Goal: Task Accomplishment & Management: Complete application form

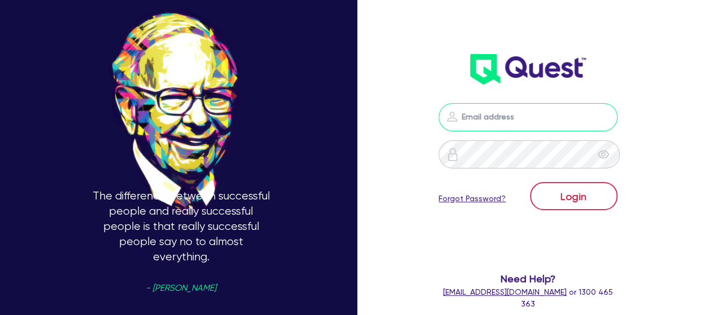
type input "[PERSON_NAME][EMAIL_ADDRESS][DOMAIN_NAME]"
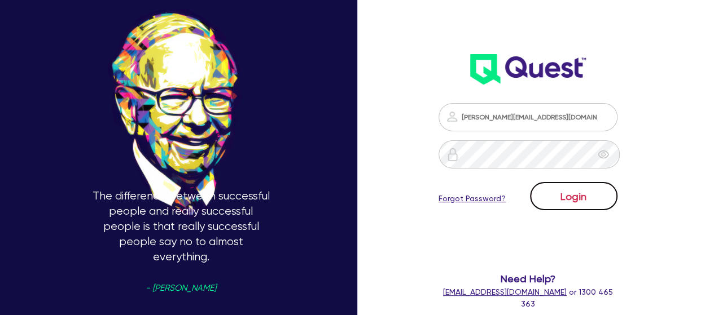
click at [570, 186] on button "Login" at bounding box center [573, 196] width 87 height 28
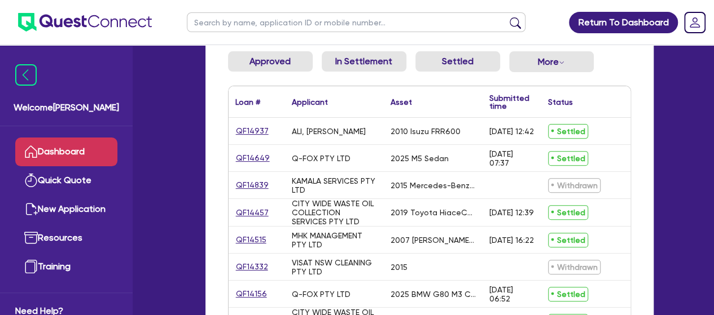
scroll to position [131, 0]
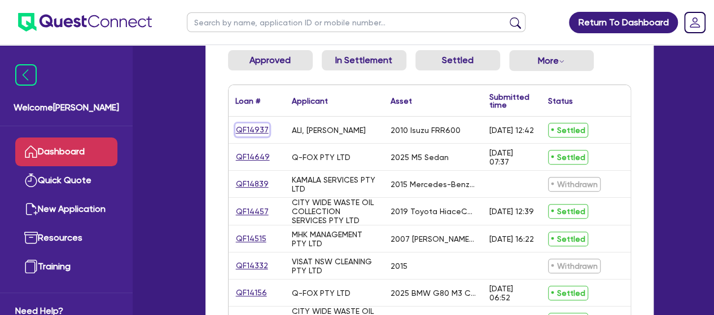
click at [244, 131] on link "QF14937" at bounding box center [252, 130] width 34 height 13
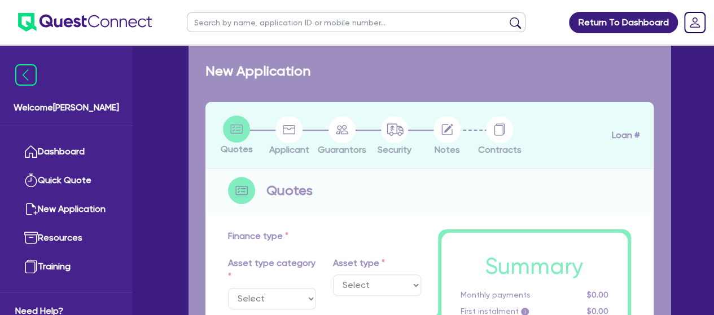
select select "PRIMARY_ASSETS"
type input "2010"
radio input "false"
radio input "true"
type input "88,000"
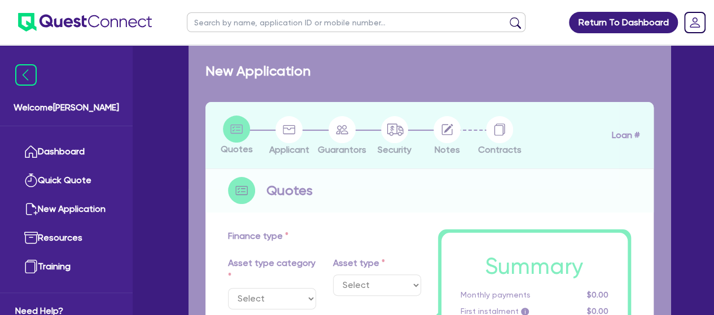
type input "20,000"
type input "2.20"
type input "1,500"
radio input "true"
type input "17.95"
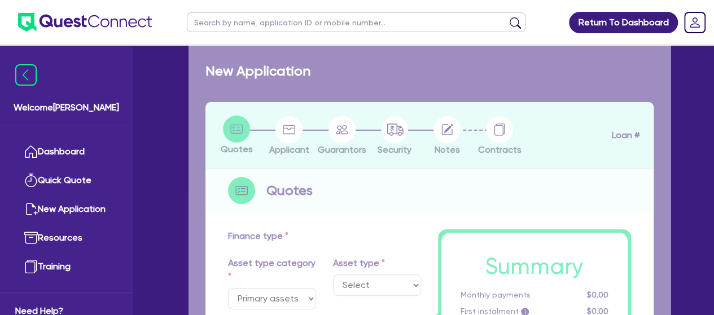
select select "HEAVY_TRUCKS"
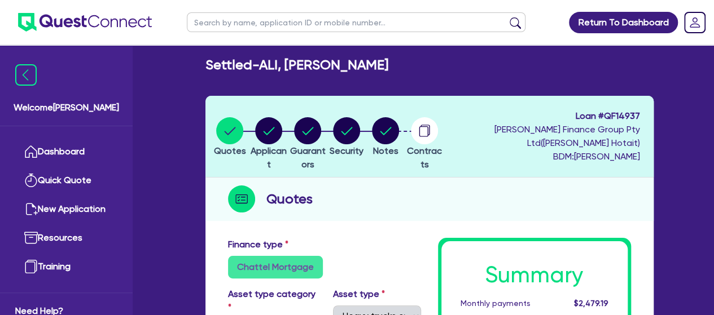
scroll to position [5, 0]
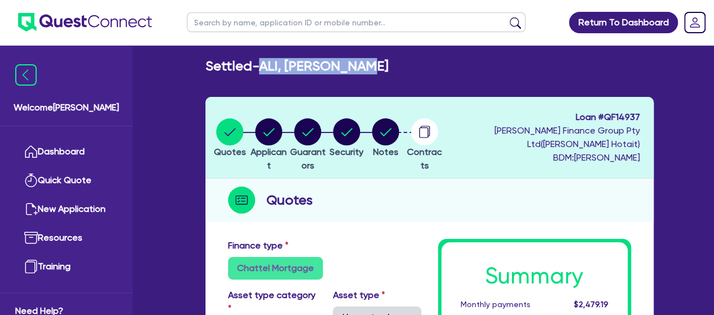
drag, startPoint x: 375, startPoint y: 63, endPoint x: 266, endPoint y: 69, distance: 108.6
click at [266, 69] on div "Settled - ALI, [PERSON_NAME]" at bounding box center [429, 66] width 465 height 16
copy h2 "ALI, [PERSON_NAME]"
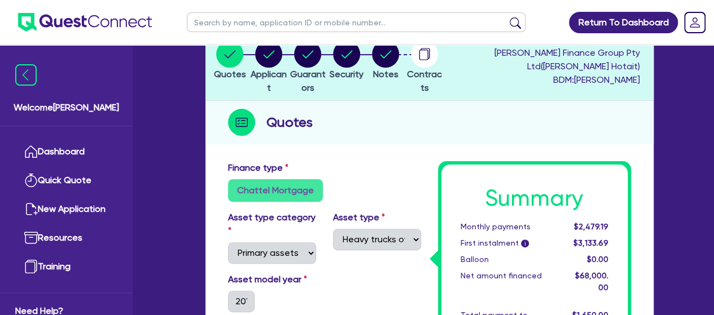
scroll to position [82, 0]
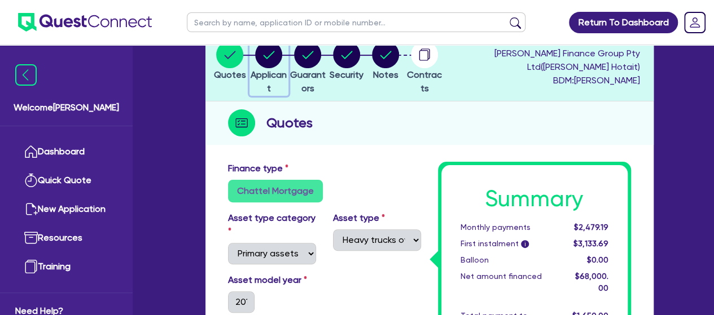
click at [278, 57] on circle "button" at bounding box center [268, 54] width 27 height 27
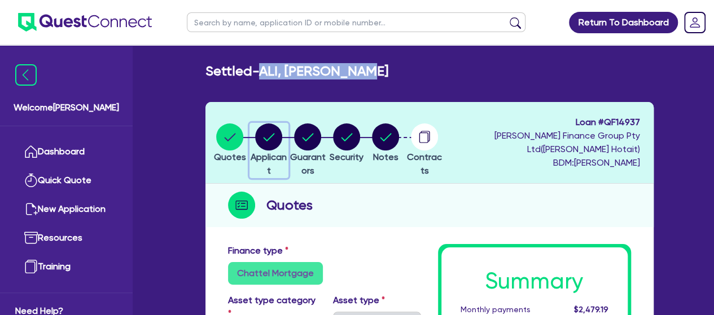
select select "SOLE_TRADER"
select select "TRANSPORT_WAREHOUSING"
select select "POSTAL_DELIVERY"
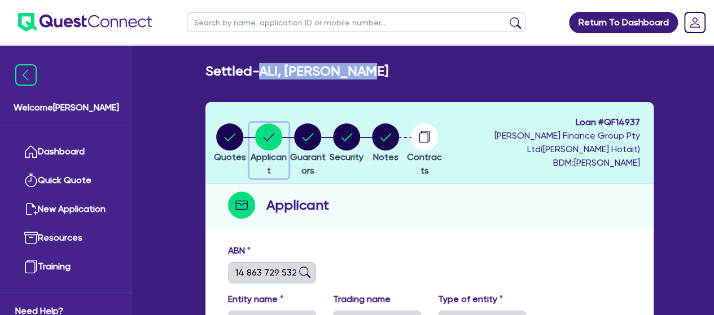
scroll to position [22, 0]
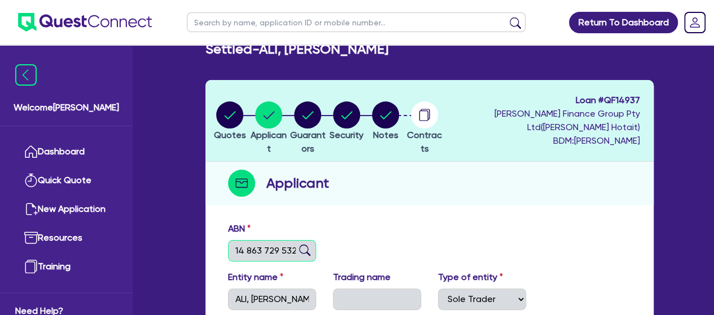
drag, startPoint x: 293, startPoint y: 249, endPoint x: 223, endPoint y: 250, distance: 70.0
click at [223, 250] on div "ABN 14 863 729 532" at bounding box center [272, 241] width 105 height 39
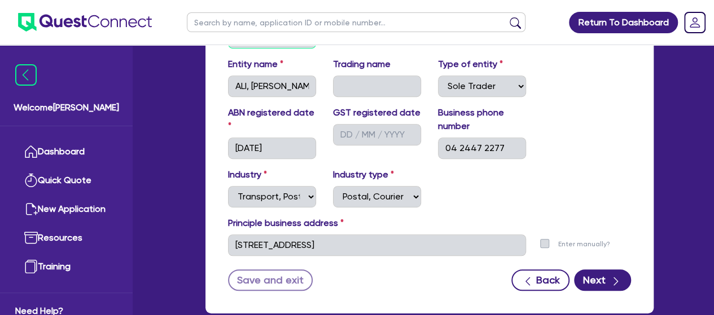
scroll to position [223, 0]
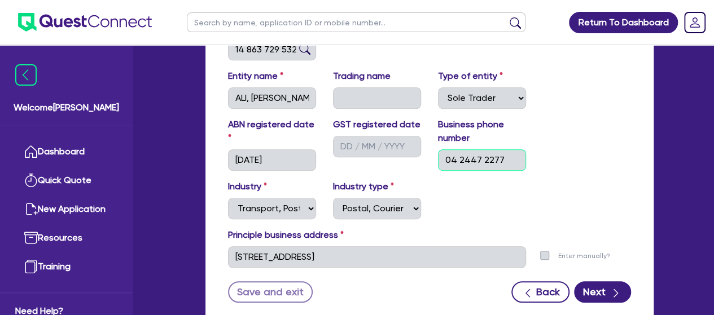
drag, startPoint x: 499, startPoint y: 161, endPoint x: 439, endPoint y: 164, distance: 59.9
click at [439, 164] on input "04 2447 2277" at bounding box center [482, 160] width 88 height 21
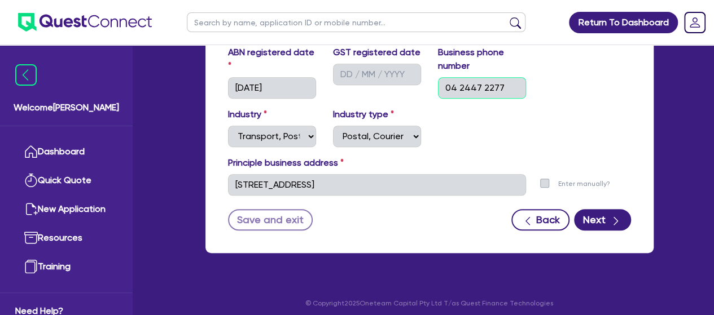
scroll to position [296, 0]
click at [602, 215] on button "Next" at bounding box center [602, 219] width 57 height 21
select select "MR"
select select "[GEOGRAPHIC_DATA]"
select select "MARRIED"
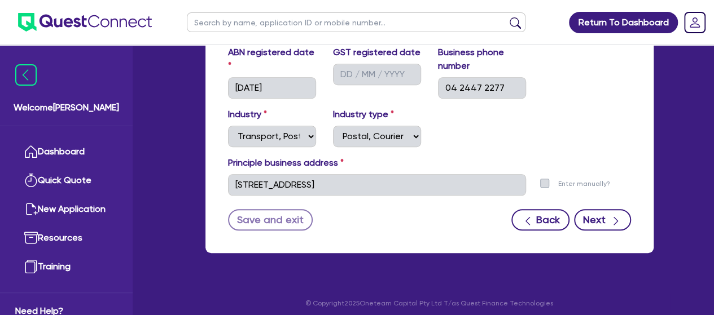
select select "CASH"
select select "HOUSEHOLD_PERSONAL"
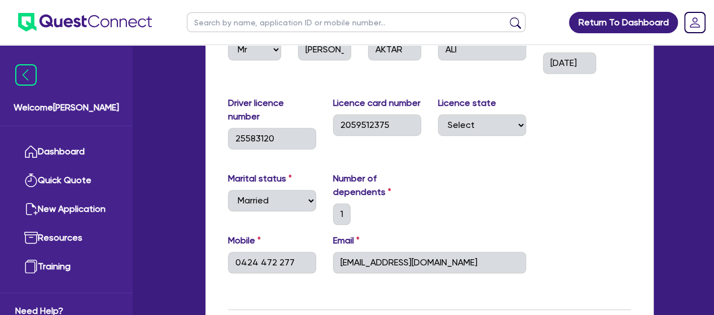
scroll to position [261, 0]
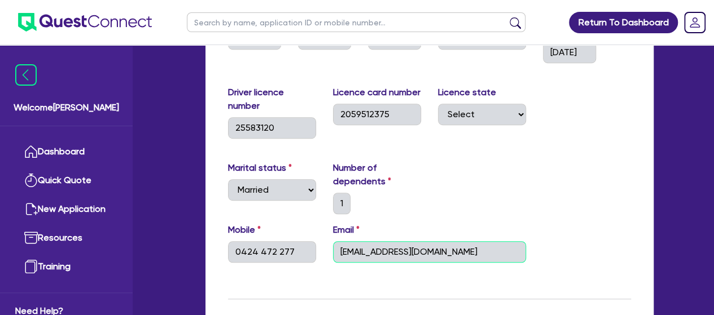
drag, startPoint x: 459, startPoint y: 258, endPoint x: 335, endPoint y: 262, distance: 123.6
click at [335, 262] on input "[EMAIL_ADDRESS][DOMAIN_NAME]" at bounding box center [429, 252] width 193 height 21
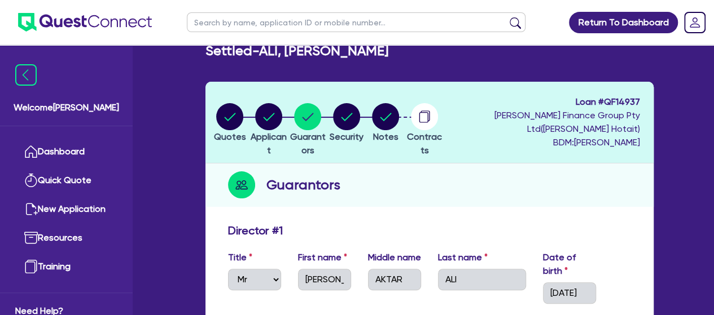
scroll to position [0, 0]
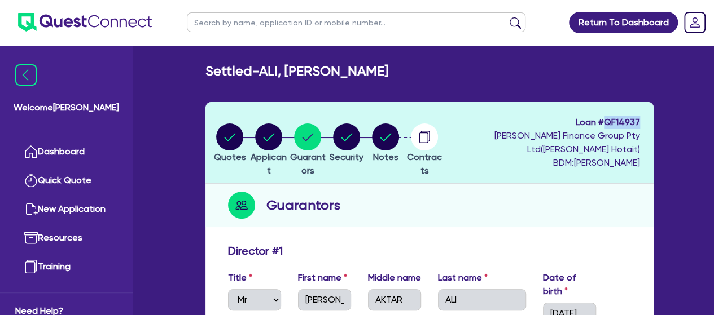
drag, startPoint x: 641, startPoint y: 117, endPoint x: 605, endPoint y: 122, distance: 35.8
click at [605, 122] on header "Quotes Applicant [GEOGRAPHIC_DATA] Security Notes Contracts Loan # QF14937 [PER…" at bounding box center [429, 143] width 448 height 82
copy span "QF14937"
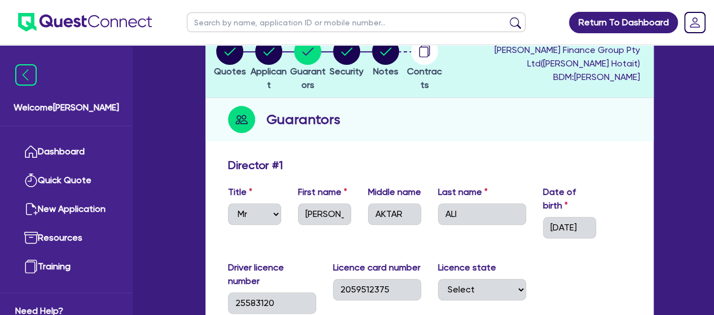
scroll to position [81, 0]
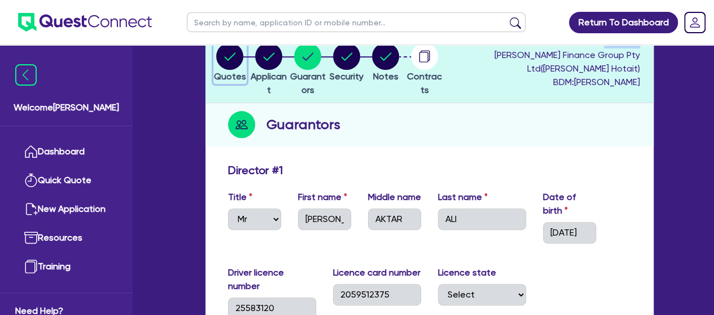
click at [226, 59] on circle "button" at bounding box center [229, 56] width 27 height 27
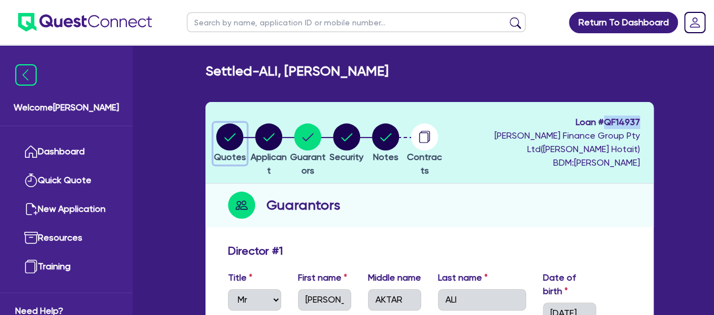
select select "PRIMARY_ASSETS"
select select "HEAVY_TRUCKS"
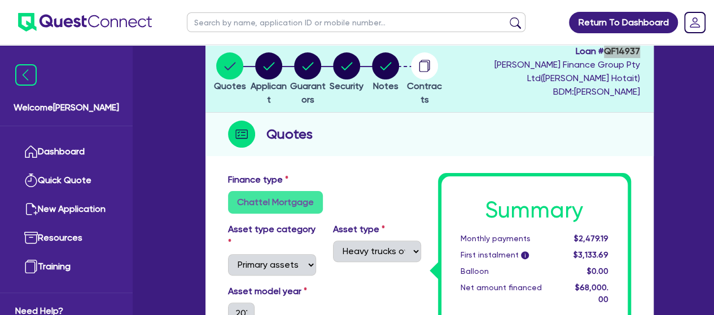
scroll to position [68, 0]
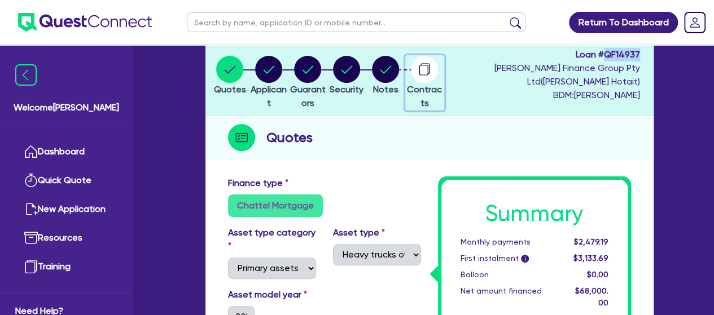
click at [438, 68] on circle "button" at bounding box center [424, 69] width 27 height 27
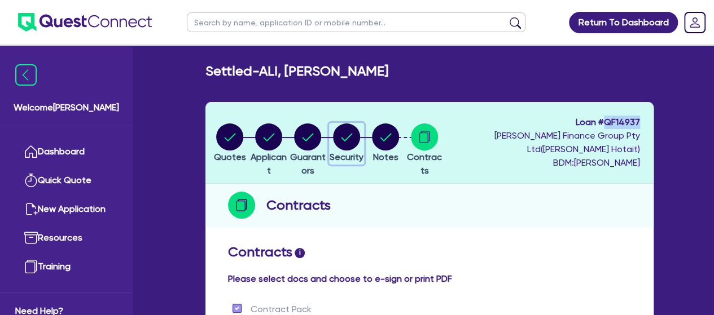
click at [360, 136] on circle "button" at bounding box center [346, 137] width 27 height 27
select select "PRIMARY_ASSETS"
select select "HEAVY_TRUCKS"
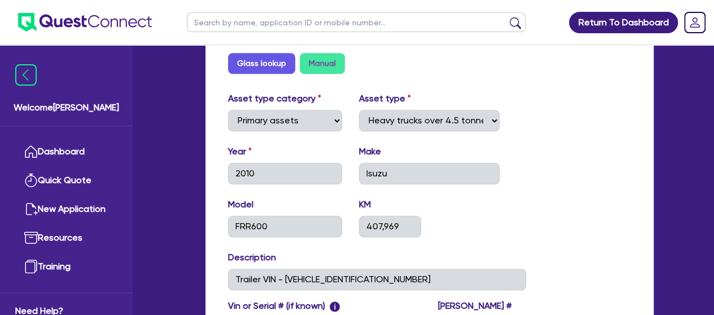
scroll to position [428, 0]
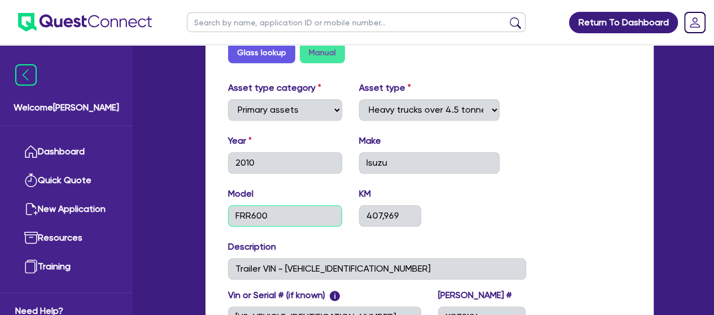
drag, startPoint x: 270, startPoint y: 212, endPoint x: 228, endPoint y: 218, distance: 42.3
click at [228, 218] on input "FRR600" at bounding box center [285, 215] width 115 height 21
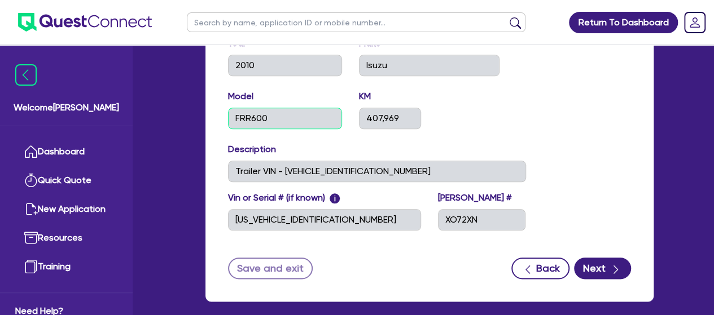
scroll to position [529, 0]
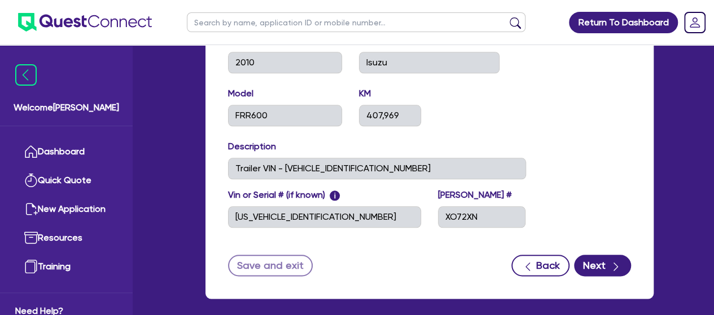
click at [568, 90] on div "Asset type category Select Cars and light trucks Primary assets Secondary asset…" at bounding box center [430, 111] width 420 height 261
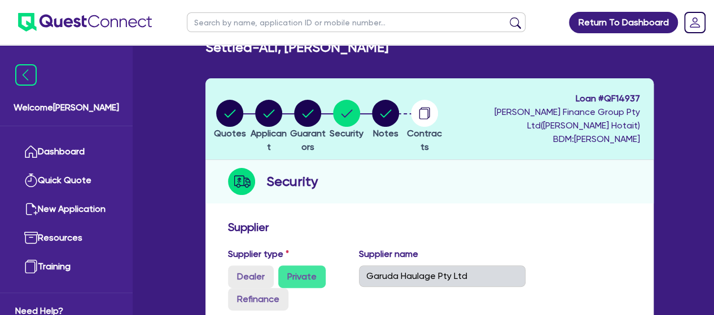
scroll to position [0, 0]
